Goal: Information Seeking & Learning: Understand process/instructions

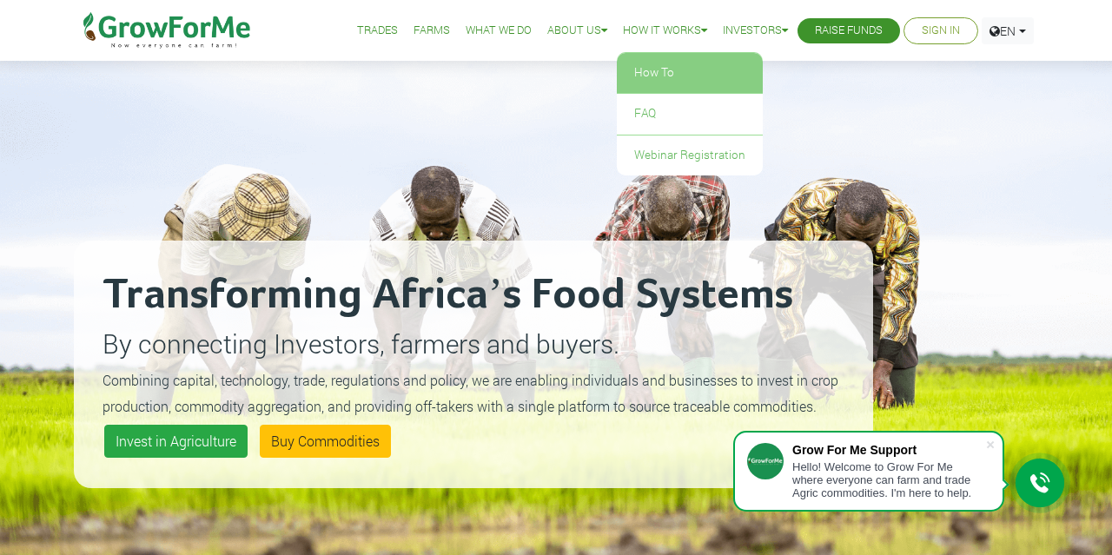
click at [650, 76] on link "How To" at bounding box center [690, 73] width 146 height 40
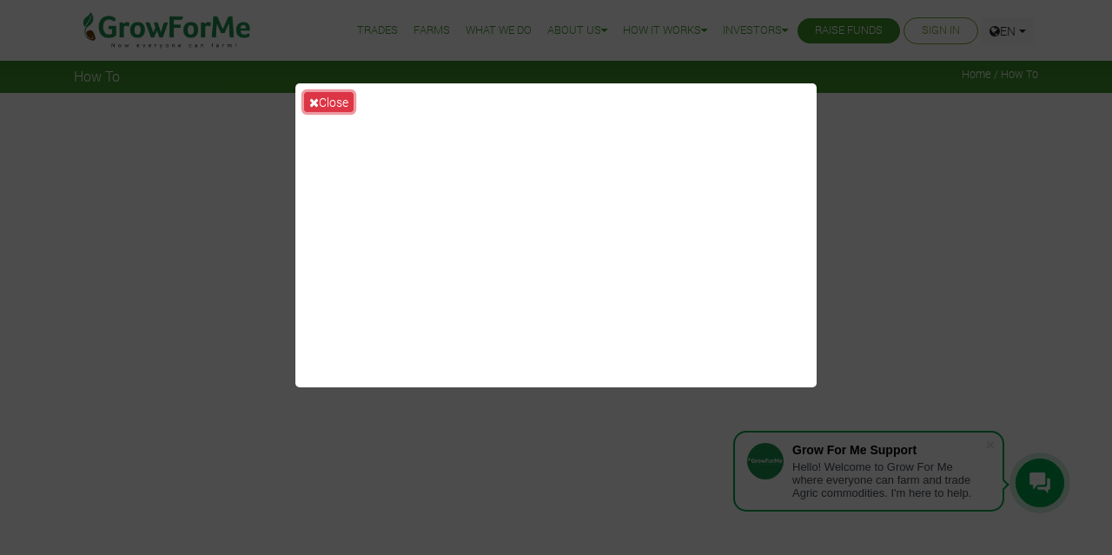
click at [335, 100] on button "Close" at bounding box center [329, 102] width 50 height 20
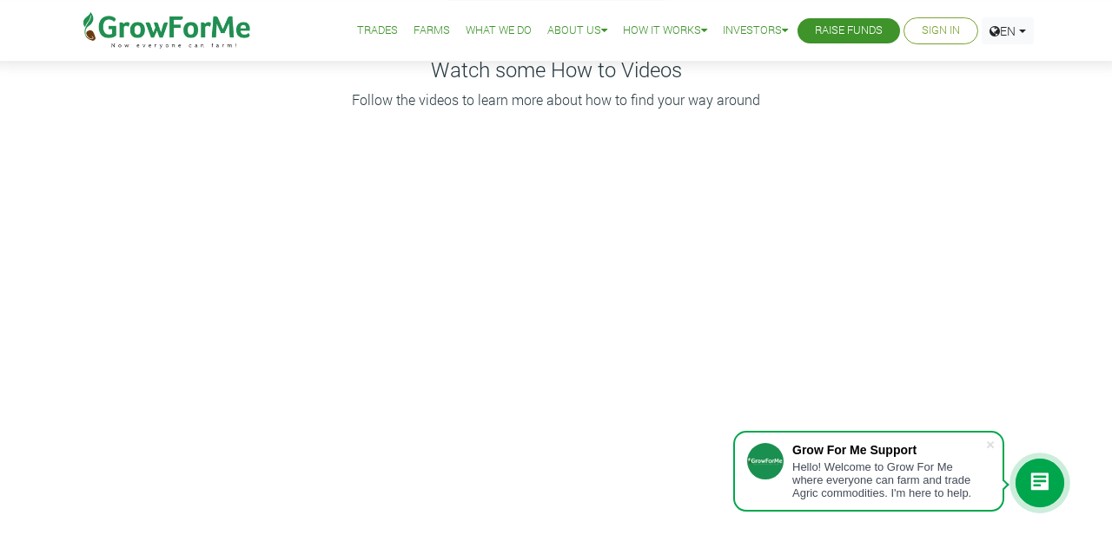
scroll to position [452, 0]
